Goal: Transaction & Acquisition: Purchase product/service

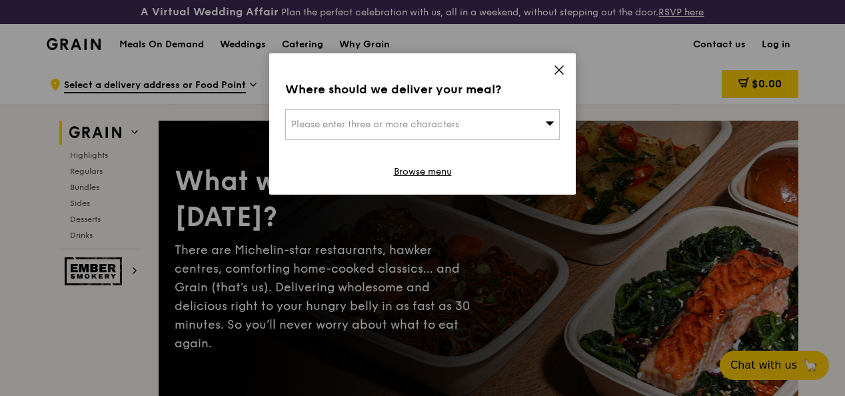
click at [414, 140] on div "Where should we deliver your meal? Please enter three or more characters Browse…" at bounding box center [422, 123] width 306 height 141
click at [404, 130] on div "Please enter three or more characters" at bounding box center [422, 124] width 274 height 31
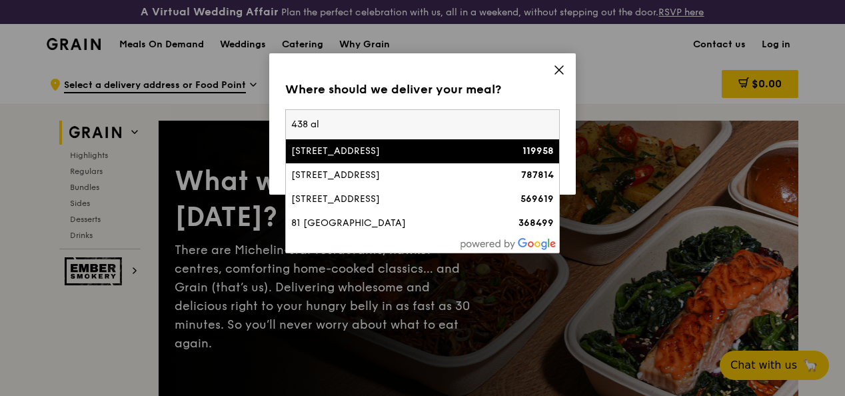
type input "438 al"
click at [379, 158] on li "[STREET_ADDRESS] 119958" at bounding box center [422, 151] width 273 height 24
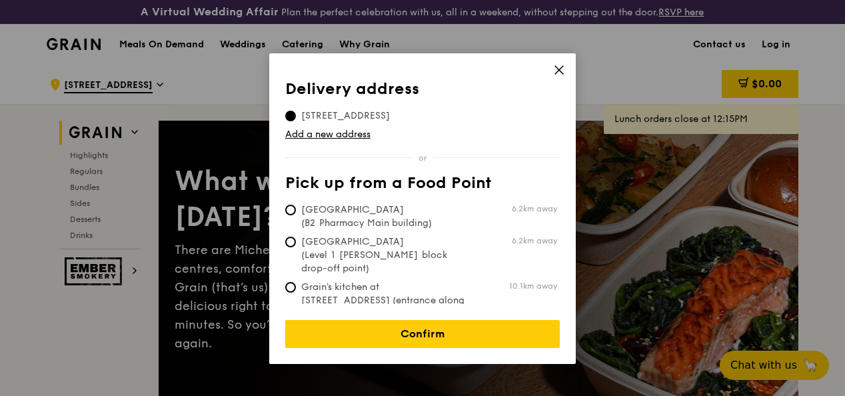
click at [388, 112] on span "[STREET_ADDRESS]" at bounding box center [345, 115] width 121 height 13
click at [296, 112] on input "[STREET_ADDRESS]" at bounding box center [290, 116] width 11 height 11
click at [362, 127] on td "Add a new address" at bounding box center [422, 132] width 274 height 19
click at [358, 132] on link "Add a new address" at bounding box center [422, 134] width 274 height 13
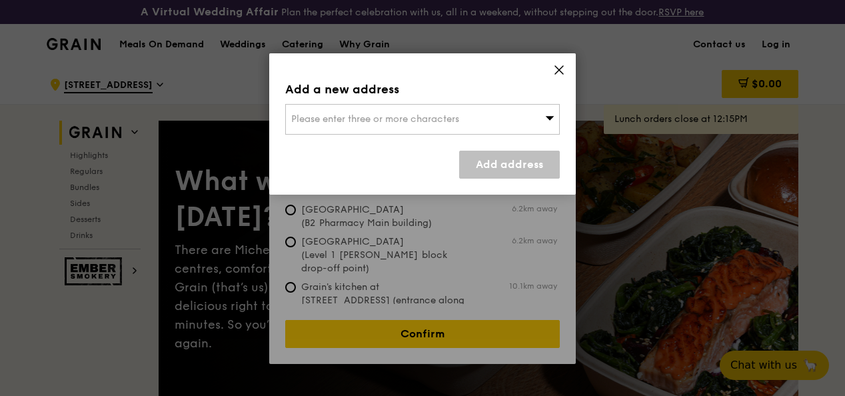
click at [355, 115] on span "Please enter three or more characters" at bounding box center [375, 118] width 168 height 11
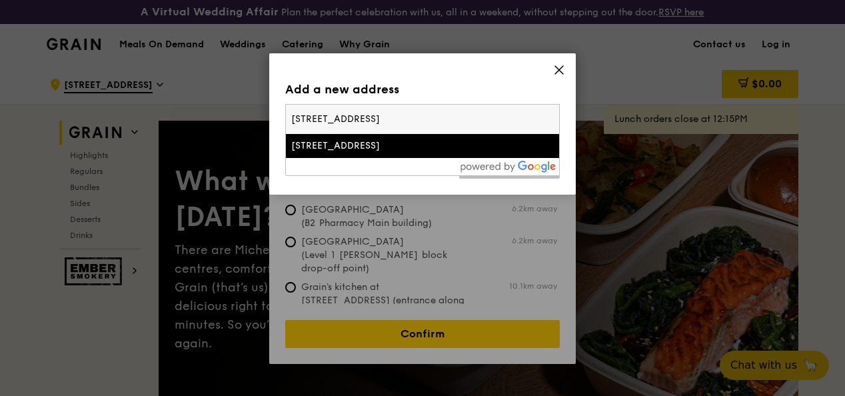
type input "[STREET_ADDRESS]"
click at [374, 144] on div "[STREET_ADDRESS]" at bounding box center [389, 145] width 197 height 13
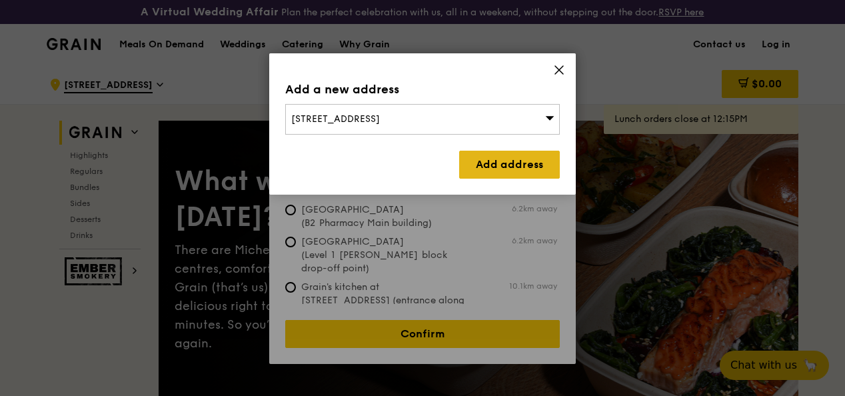
click at [486, 165] on link "Add address" at bounding box center [509, 165] width 101 height 28
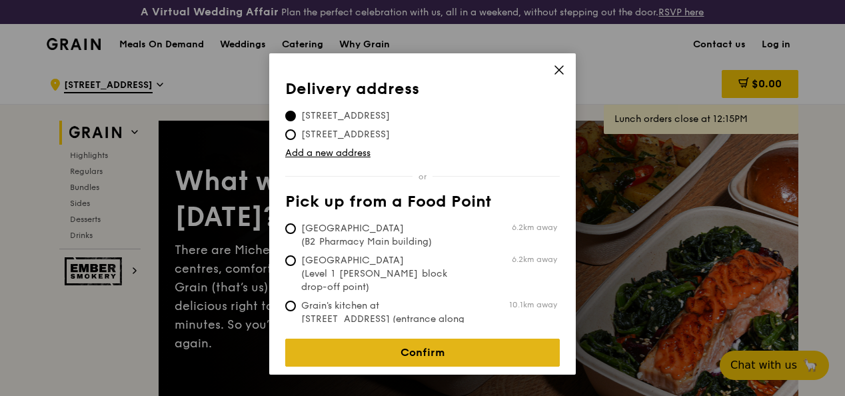
click at [382, 348] on link "Confirm" at bounding box center [422, 352] width 274 height 28
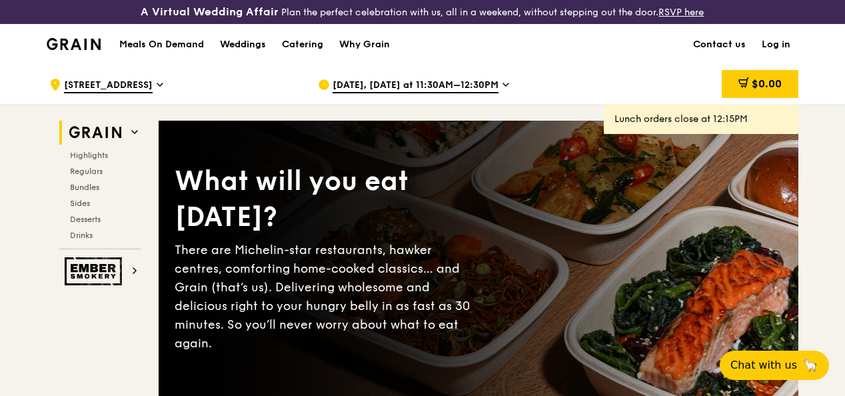
click at [346, 93] on span "[DATE], [DATE] at 11:30AM–12:30PM" at bounding box center [415, 86] width 166 height 15
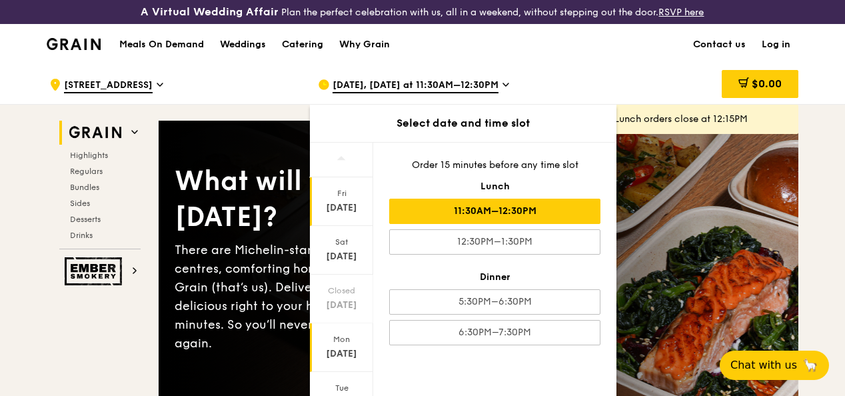
scroll to position [67, 0]
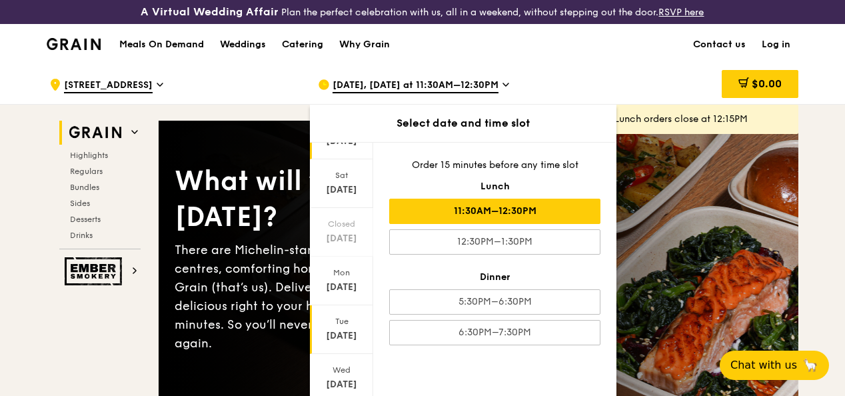
click at [340, 342] on div "[DATE]" at bounding box center [341, 335] width 59 height 13
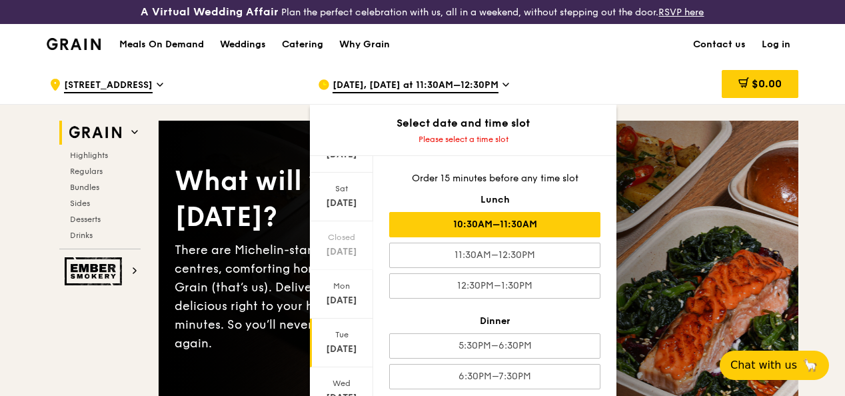
click at [498, 237] on div "10:30AM–11:30AM" at bounding box center [494, 224] width 211 height 25
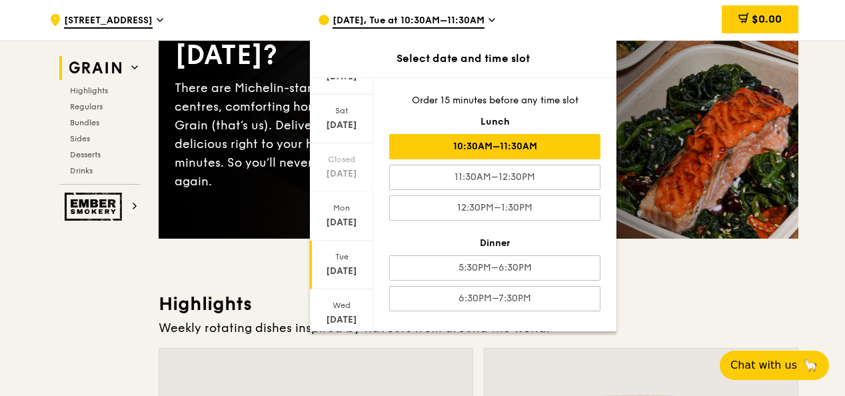
scroll to position [266, 0]
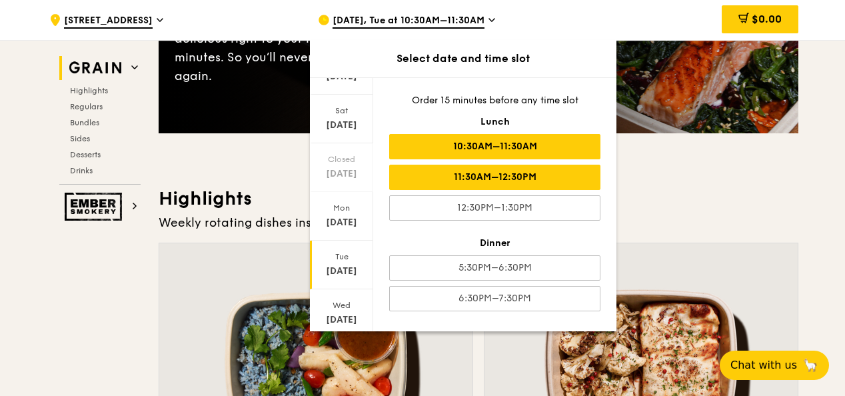
click at [509, 173] on div "11:30AM–12:30PM" at bounding box center [494, 177] width 211 height 25
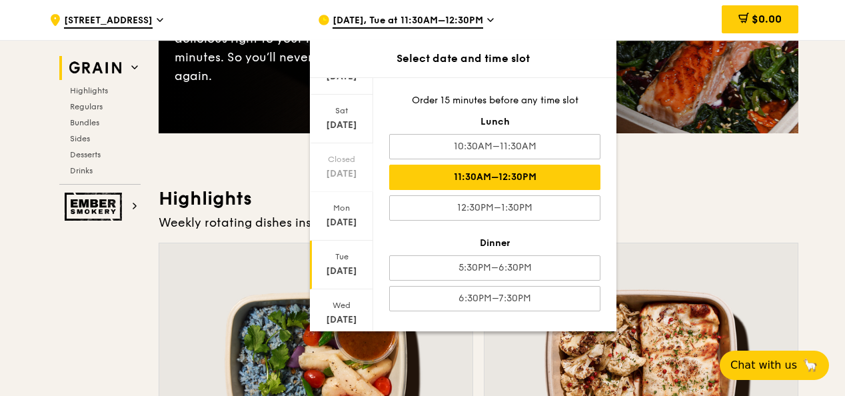
click at [703, 210] on h3 "Highlights" at bounding box center [478, 198] width 639 height 24
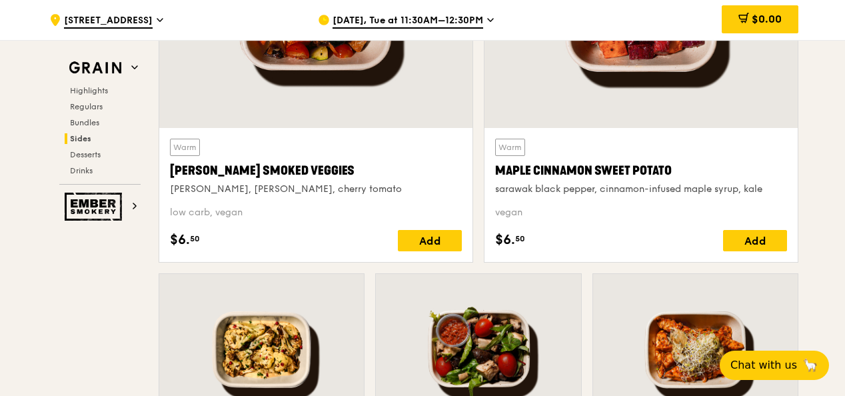
scroll to position [3130, 0]
